Goal: Information Seeking & Learning: Learn about a topic

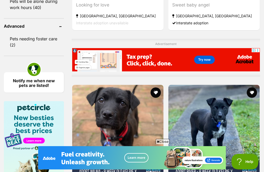
scroll to position [579, 0]
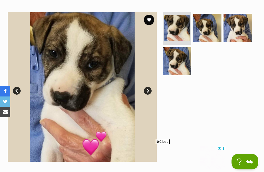
click at [229, 113] on div at bounding box center [209, 86] width 94 height 149
click at [207, 29] on img at bounding box center [207, 28] width 28 height 28
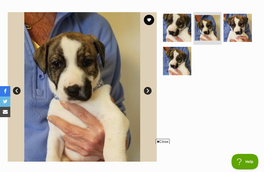
click at [184, 65] on img at bounding box center [177, 61] width 28 height 28
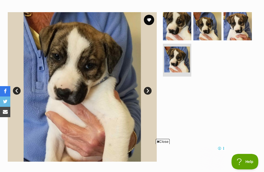
click at [241, 29] on img at bounding box center [238, 26] width 28 height 28
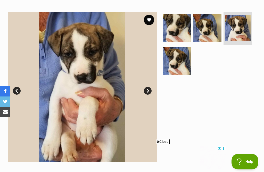
click at [184, 66] on img at bounding box center [177, 61] width 28 height 28
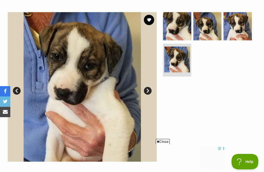
click at [210, 29] on img at bounding box center [207, 26] width 28 height 28
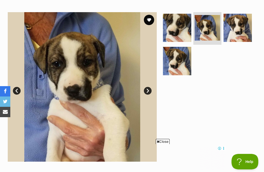
click at [179, 31] on img at bounding box center [177, 28] width 28 height 28
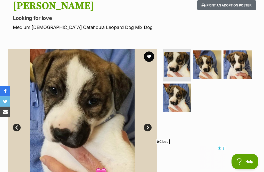
scroll to position [59, 0]
click at [206, 69] on img at bounding box center [207, 64] width 28 height 28
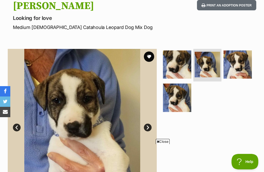
click at [241, 68] on img at bounding box center [238, 64] width 28 height 28
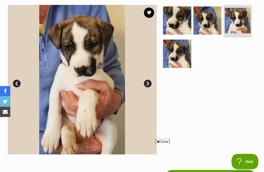
scroll to position [102, 0]
click at [180, 21] on img at bounding box center [177, 20] width 28 height 28
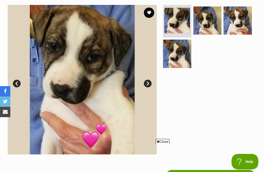
click at [210, 13] on img at bounding box center [207, 20] width 28 height 28
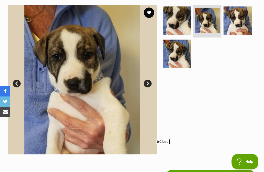
click at [182, 56] on img at bounding box center [177, 53] width 28 height 28
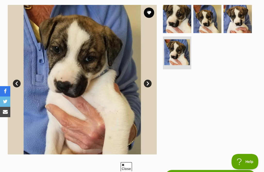
scroll to position [112, 0]
